Goal: Check status: Check status

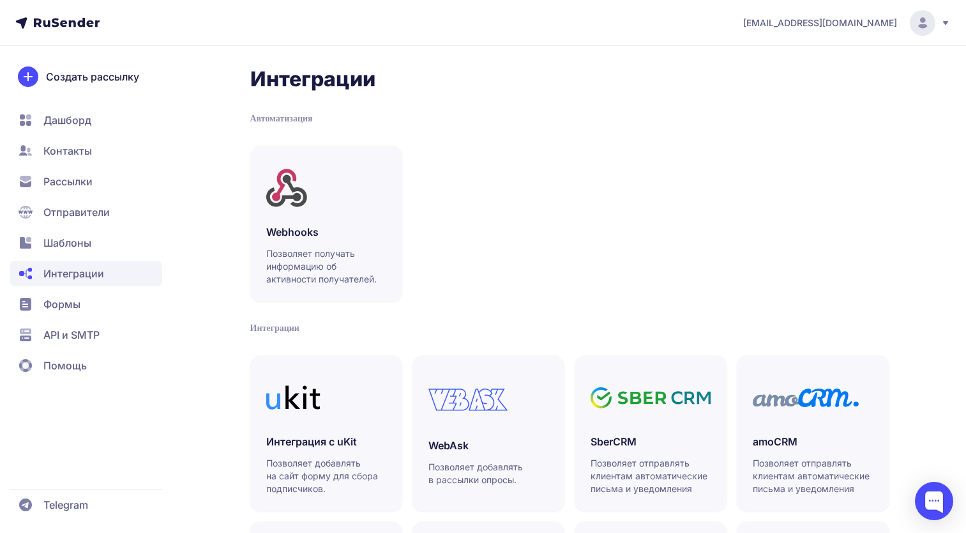
scroll to position [345, 0]
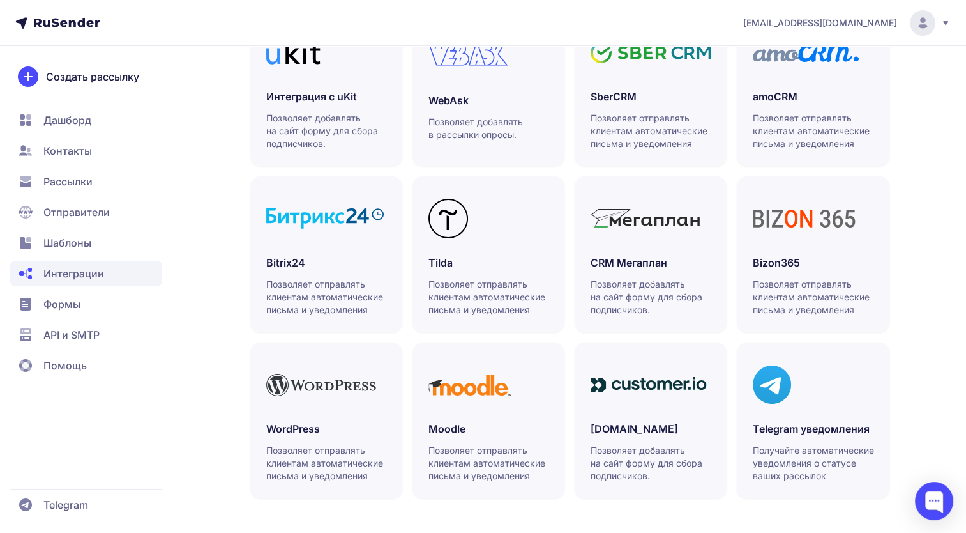
click at [40, 199] on span "Рассылки" at bounding box center [86, 212] width 152 height 26
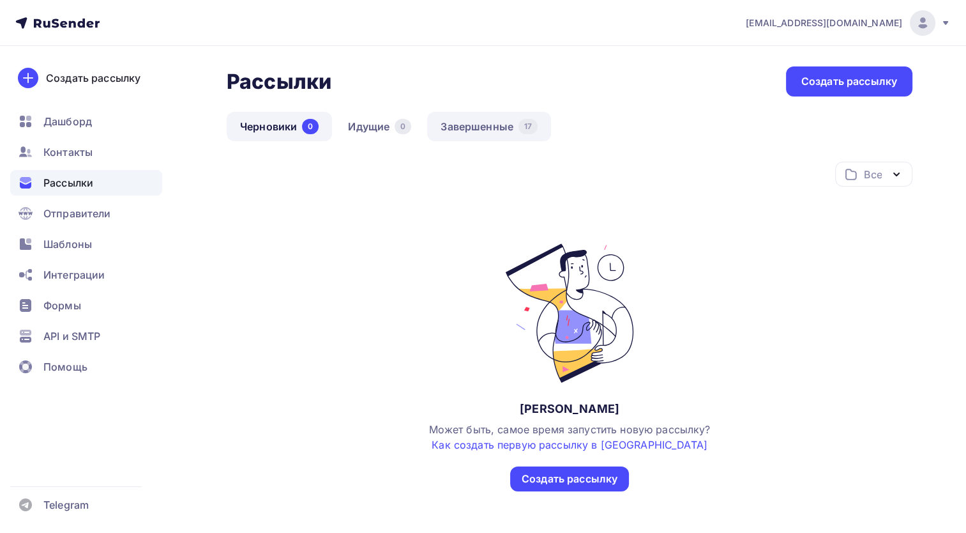
click at [496, 114] on link "Завершенные 17" at bounding box center [489, 126] width 124 height 29
click at [473, 128] on link "Завершенные 17" at bounding box center [489, 126] width 124 height 29
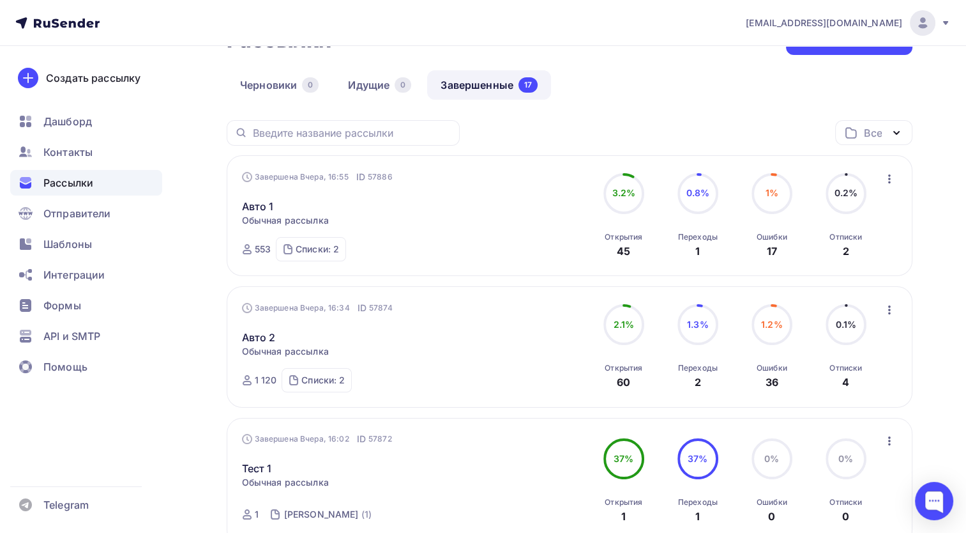
scroll to position [64, 0]
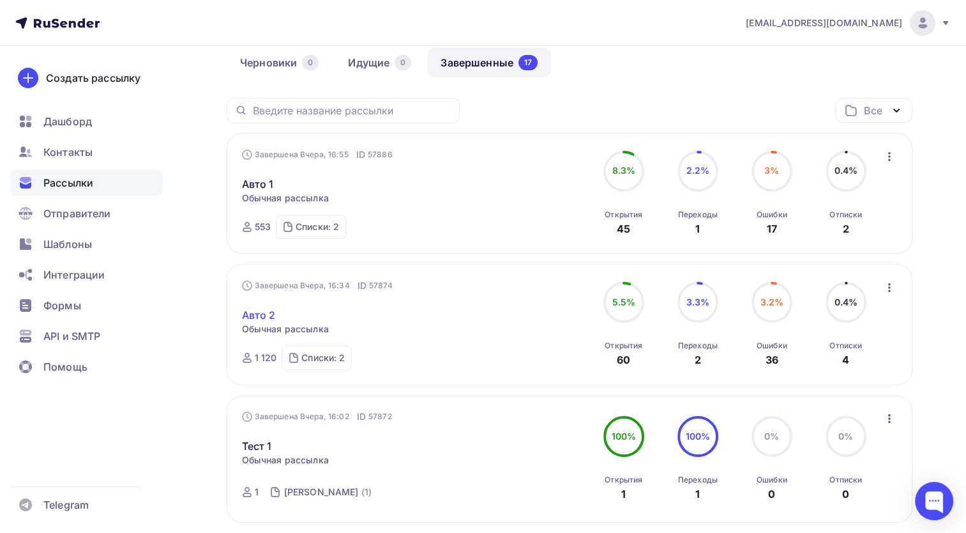
click at [261, 312] on link "Авто 2" at bounding box center [259, 314] width 34 height 15
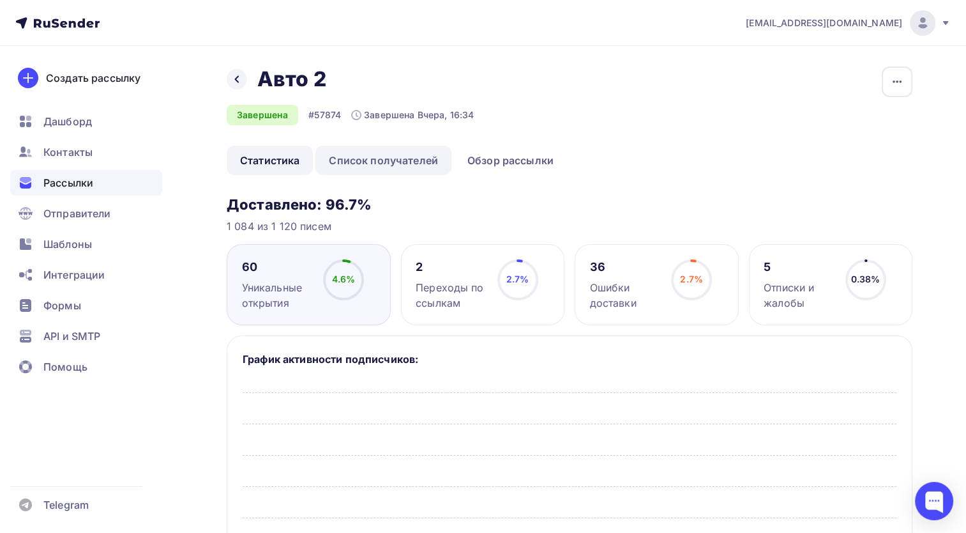
click at [332, 162] on link "Список получателей" at bounding box center [384, 160] width 136 height 29
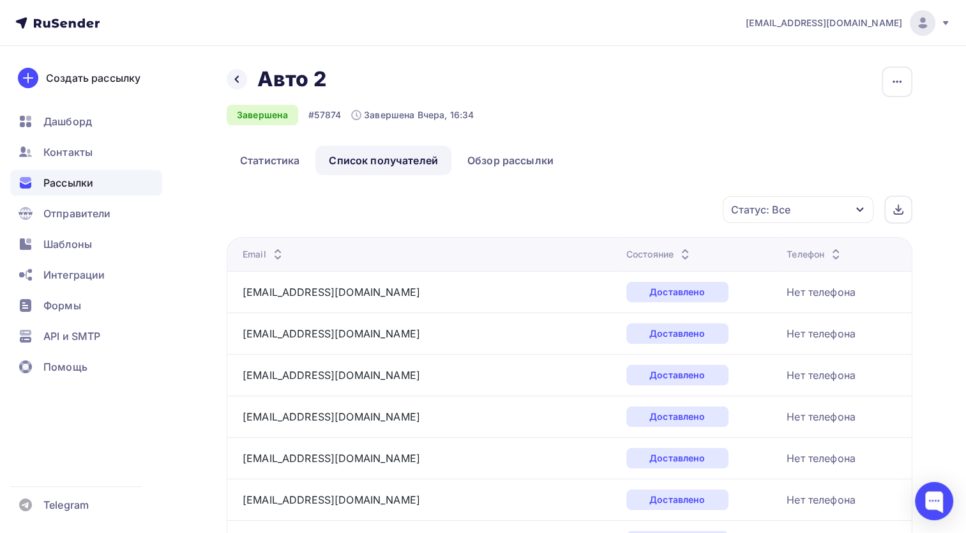
click at [818, 207] on div "Статус: Все" at bounding box center [798, 209] width 151 height 27
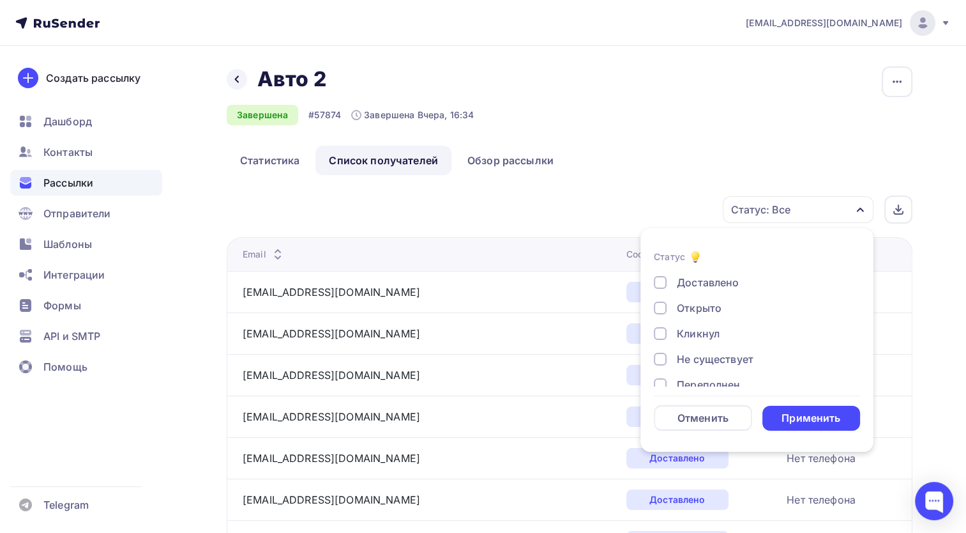
click at [692, 316] on div "Открыто" at bounding box center [699, 307] width 45 height 15
click at [703, 333] on div "Кликнул" at bounding box center [698, 333] width 43 height 15
click at [687, 336] on div "Кликнул" at bounding box center [698, 333] width 43 height 15
click at [834, 423] on div "Применить" at bounding box center [811, 418] width 59 height 15
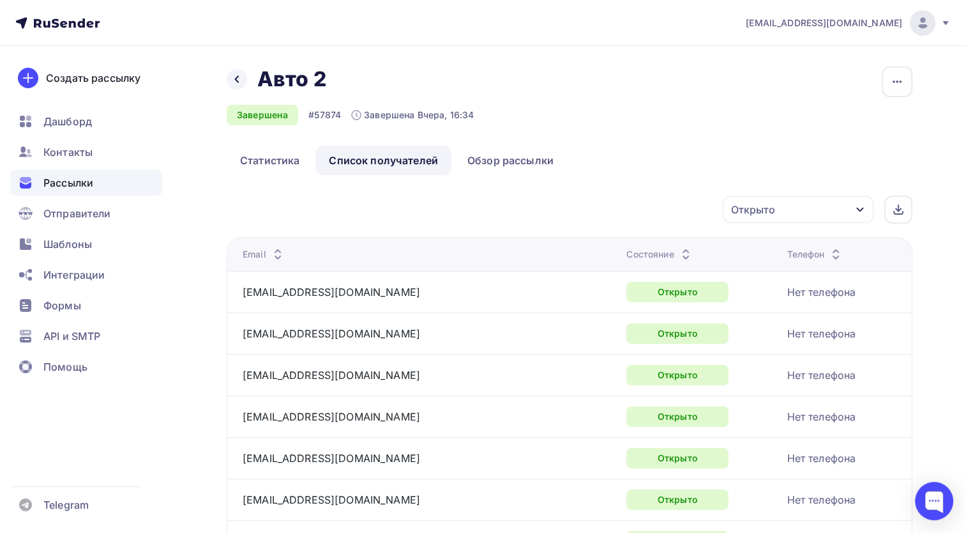
click at [685, 149] on ul "Статистика Список получателей Обзор рассылки" at bounding box center [570, 160] width 686 height 29
click at [227, 82] on div "Назад Авто 2 Авто 2" at bounding box center [350, 79] width 247 height 26
click at [271, 159] on link "Статистика" at bounding box center [270, 160] width 86 height 29
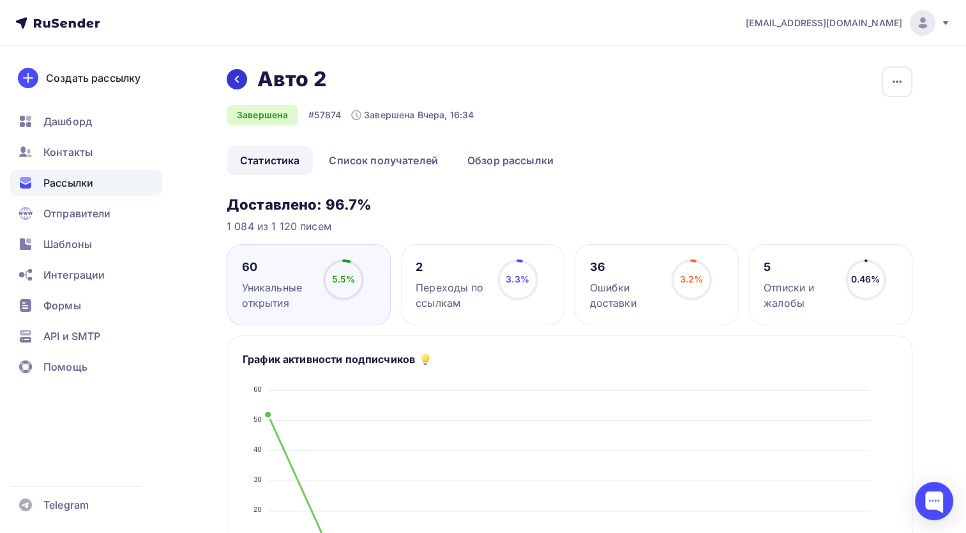
click at [238, 79] on icon at bounding box center [237, 79] width 10 height 10
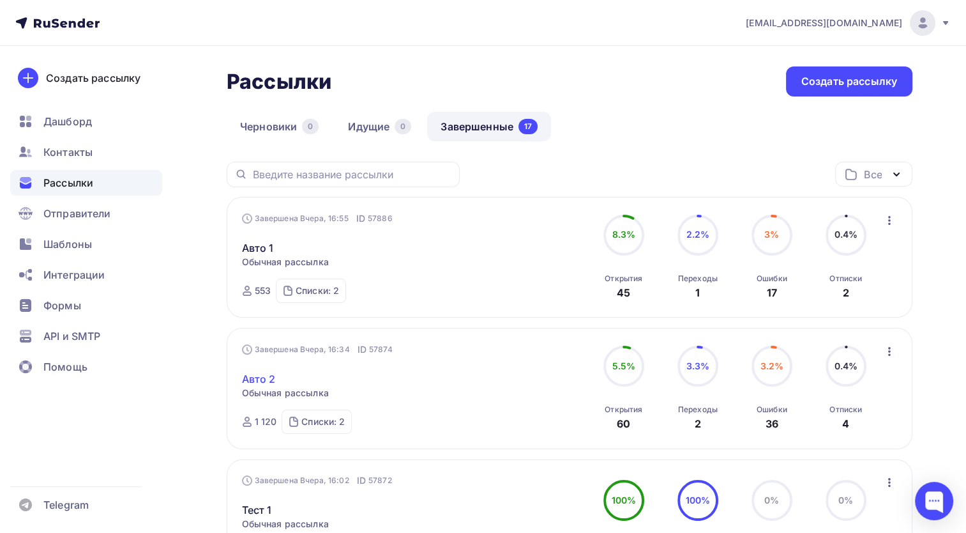
click at [266, 374] on link "Авто 2" at bounding box center [259, 378] width 34 height 15
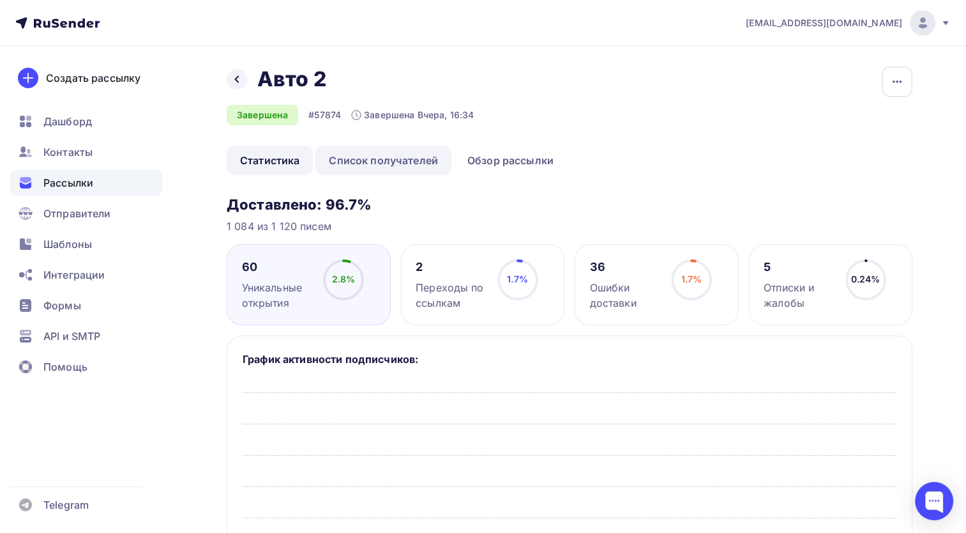
click at [402, 160] on link "Список получателей" at bounding box center [384, 160] width 136 height 29
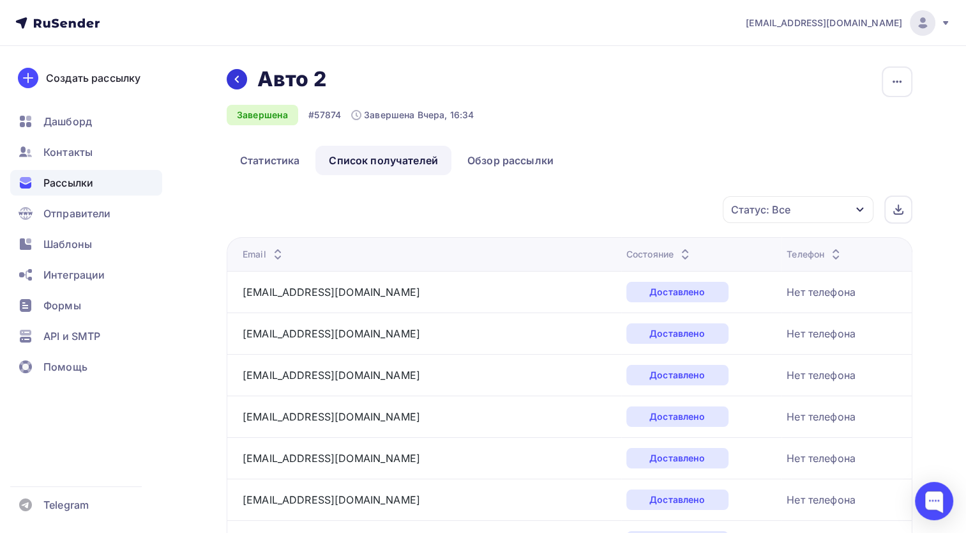
click at [241, 78] on icon at bounding box center [237, 79] width 10 height 10
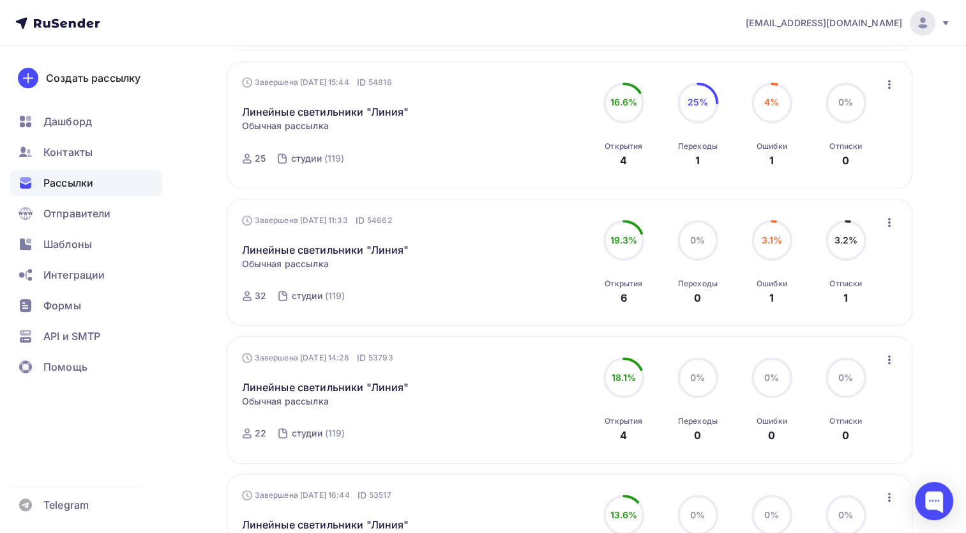
scroll to position [932, 0]
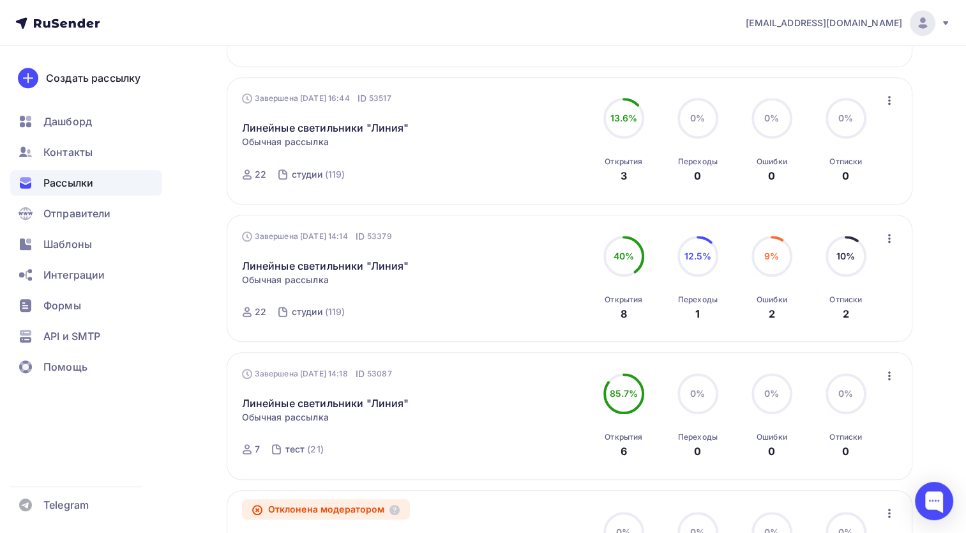
drag, startPoint x: 460, startPoint y: 245, endPoint x: 482, endPoint y: 172, distance: 75.6
click at [770, 162] on div "Ошибки" at bounding box center [772, 161] width 31 height 10
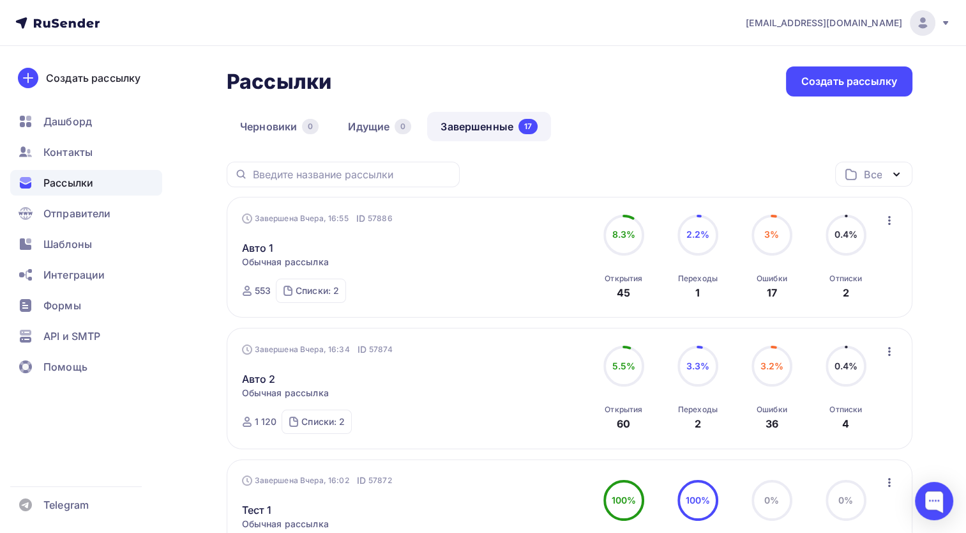
click at [268, 252] on link "Авто 1" at bounding box center [258, 247] width 32 height 15
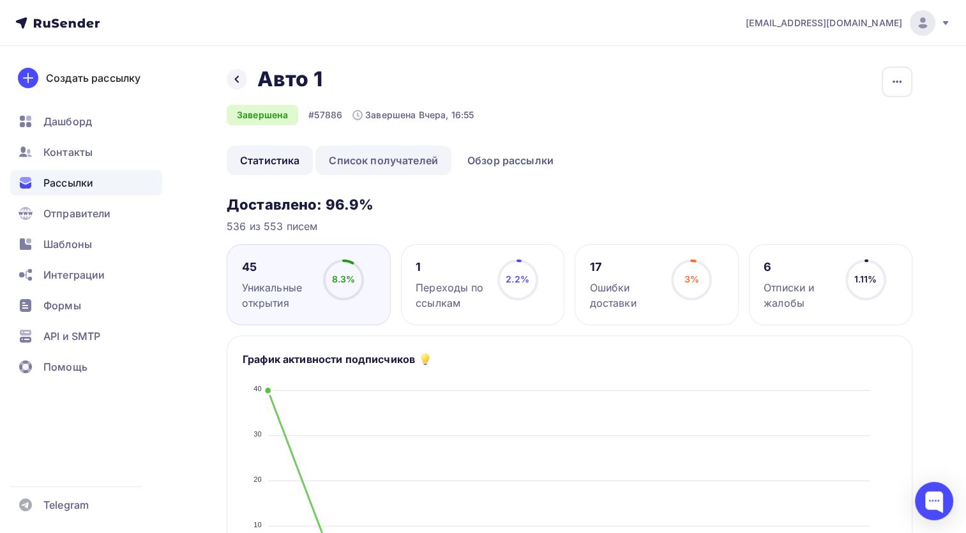
click at [393, 164] on link "Список получателей" at bounding box center [384, 160] width 136 height 29
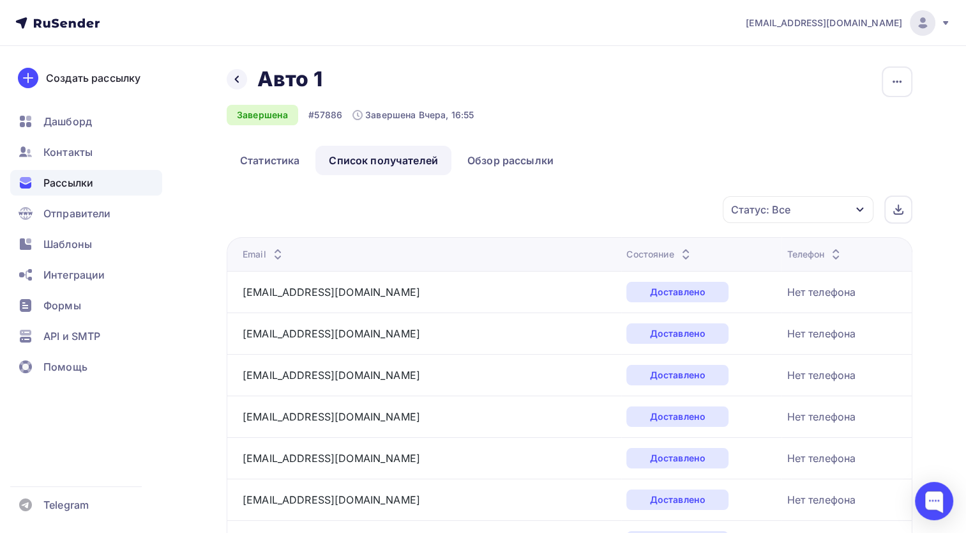
click at [837, 208] on div "Статус: Все" at bounding box center [798, 209] width 151 height 27
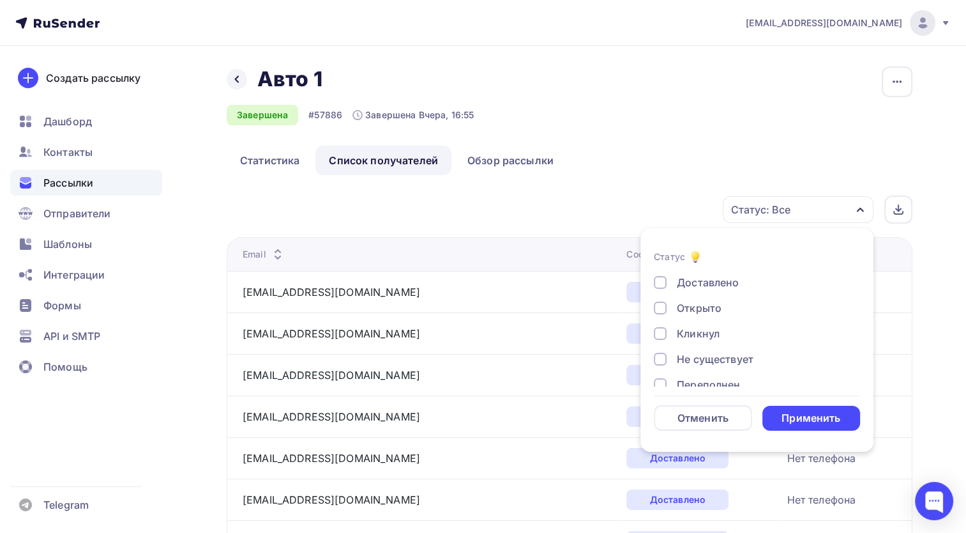
click at [653, 146] on ul "Статистика Список получателей Обзор рассылки" at bounding box center [570, 160] width 686 height 29
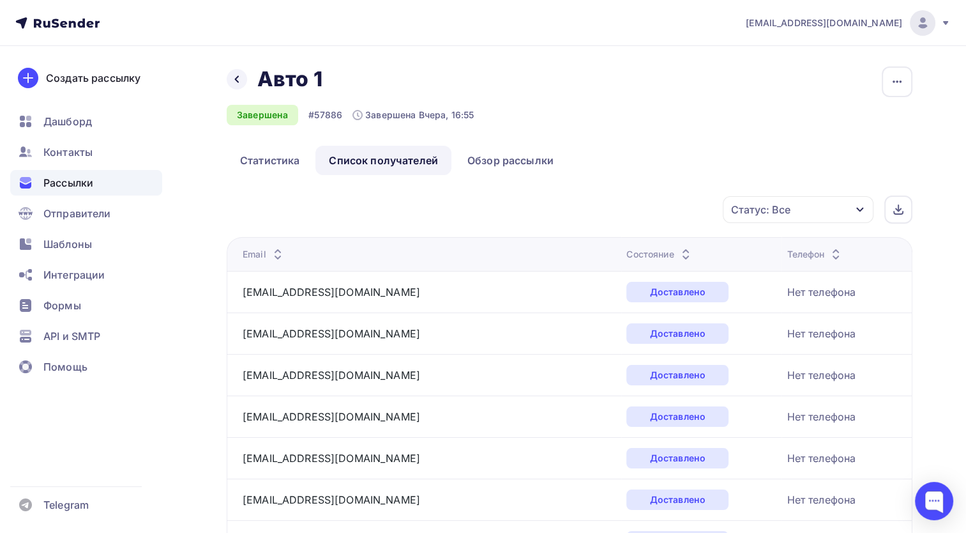
click at [776, 209] on div "Статус: Все" at bounding box center [760, 209] width 59 height 15
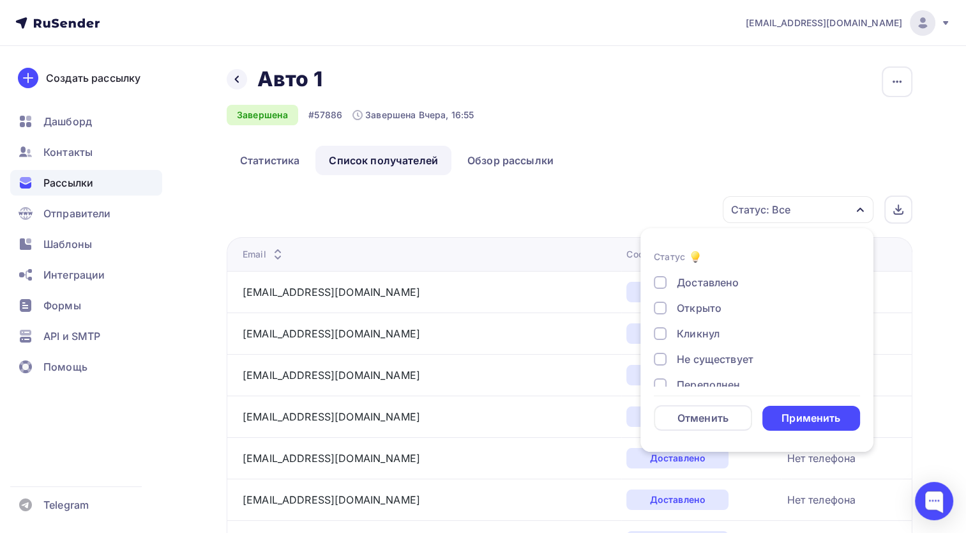
click at [776, 204] on div "Статус: Все" at bounding box center [760, 209] width 59 height 15
